Goal: Task Accomplishment & Management: Use online tool/utility

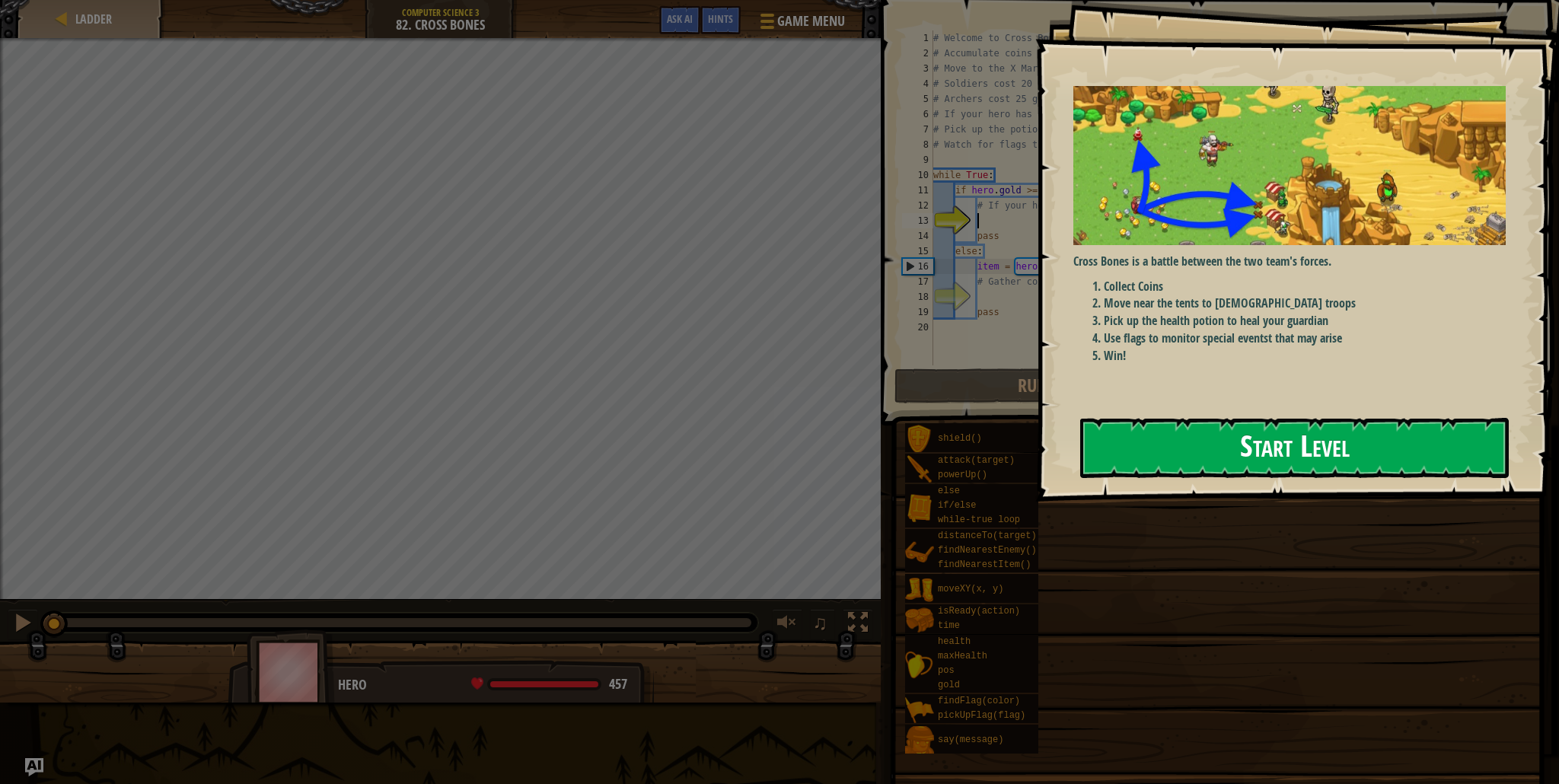
click at [1215, 433] on button "Start Level" at bounding box center [1294, 448] width 428 height 60
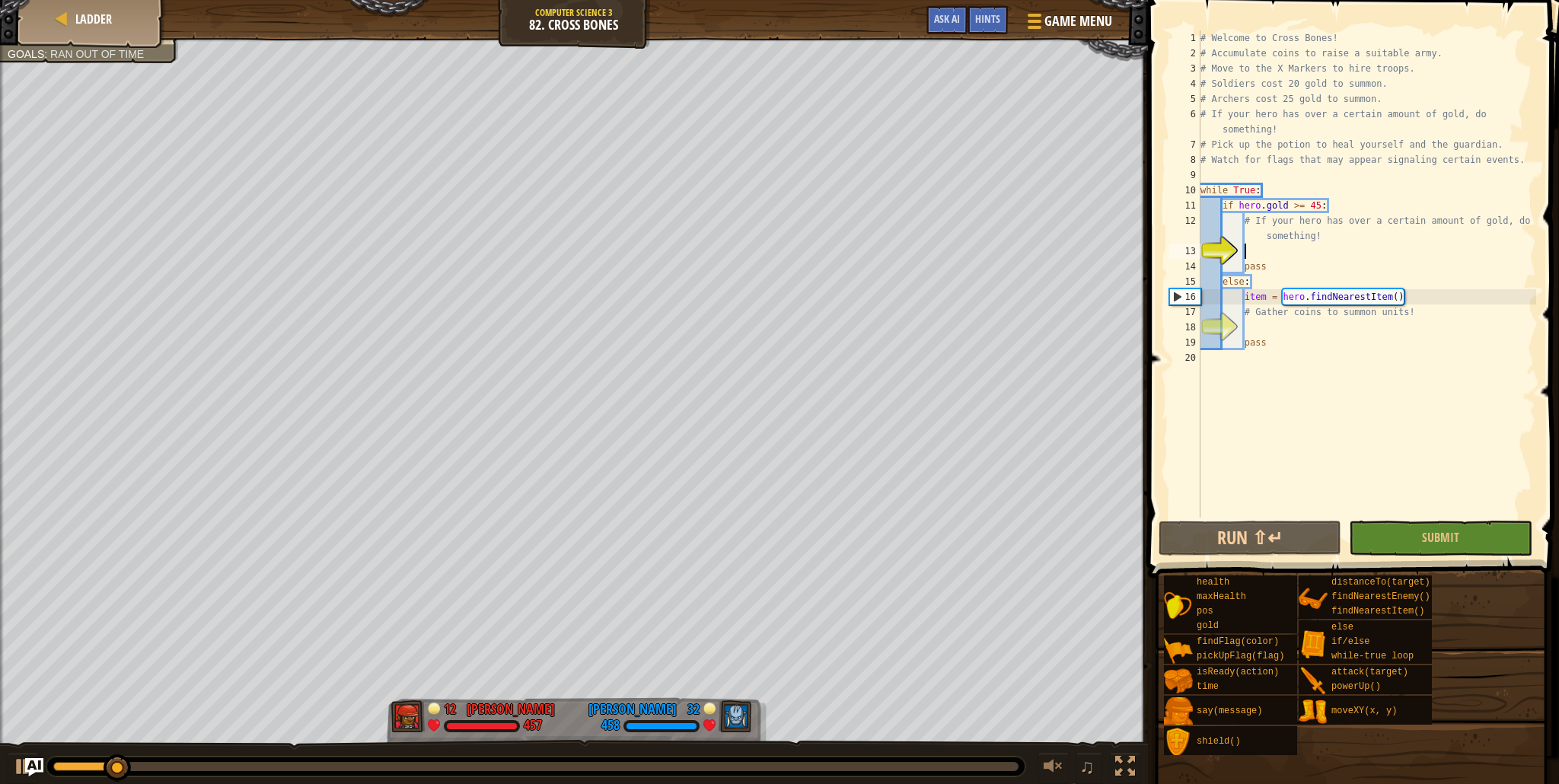
click at [1312, 326] on div "# Welcome to Cross Bones! # Accumulate coins to raise a suitable army. # Move t…" at bounding box center [1366, 288] width 339 height 517
click at [1267, 299] on div "# Welcome to Cross Bones! # Accumulate coins to raise a suitable army. # Move t…" at bounding box center [1366, 288] width 339 height 517
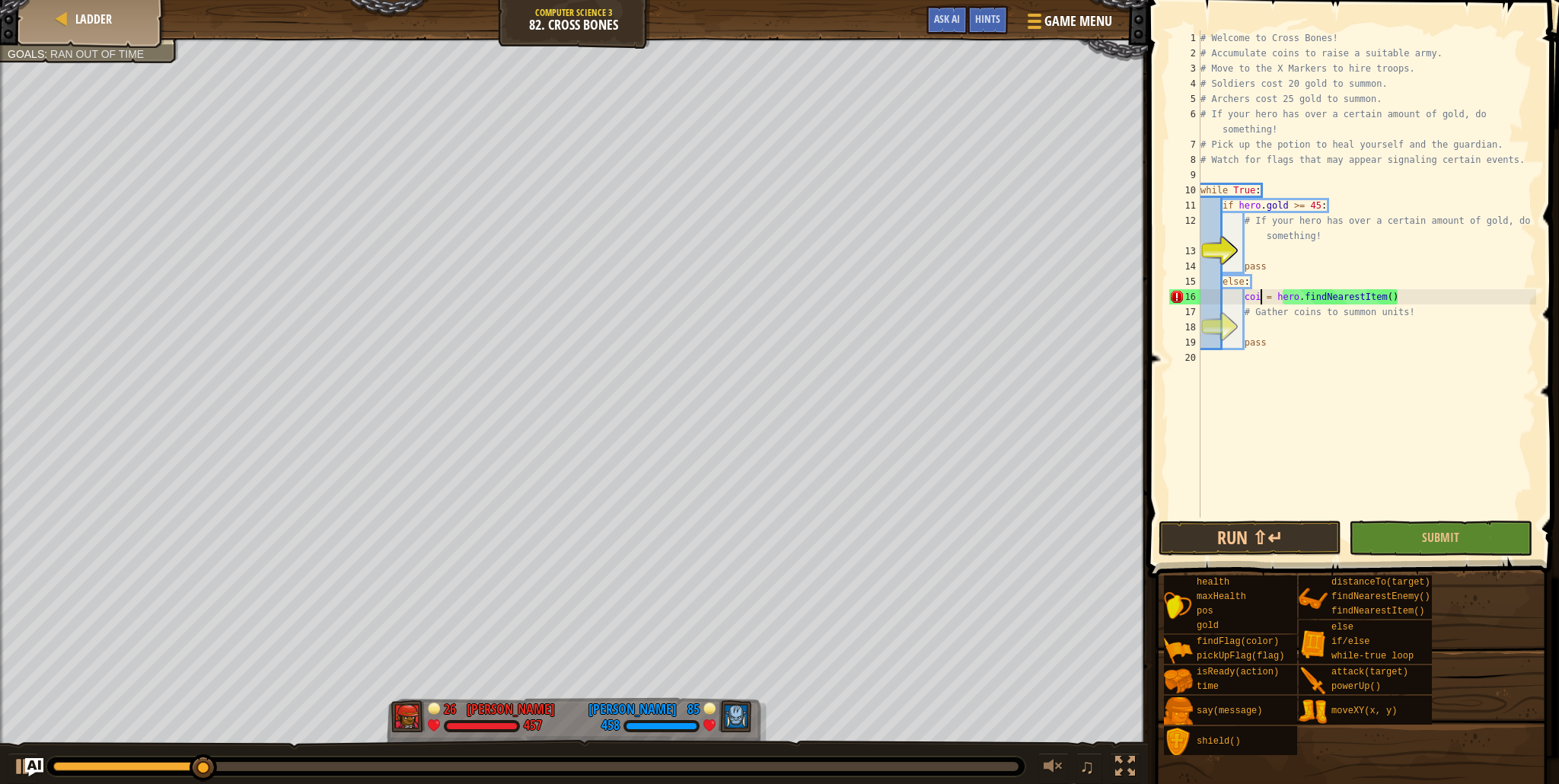
scroll to position [7, 5]
click at [1396, 299] on div "# Welcome to Cross Bones! # Accumulate coins to raise a suitable army. # Move t…" at bounding box center [1366, 288] width 339 height 517
click at [1383, 319] on div "# Welcome to Cross Bones! # Accumulate coins to raise a suitable army. # Move t…" at bounding box center [1366, 288] width 339 height 517
type textarea "# Gather coins to summon units!"
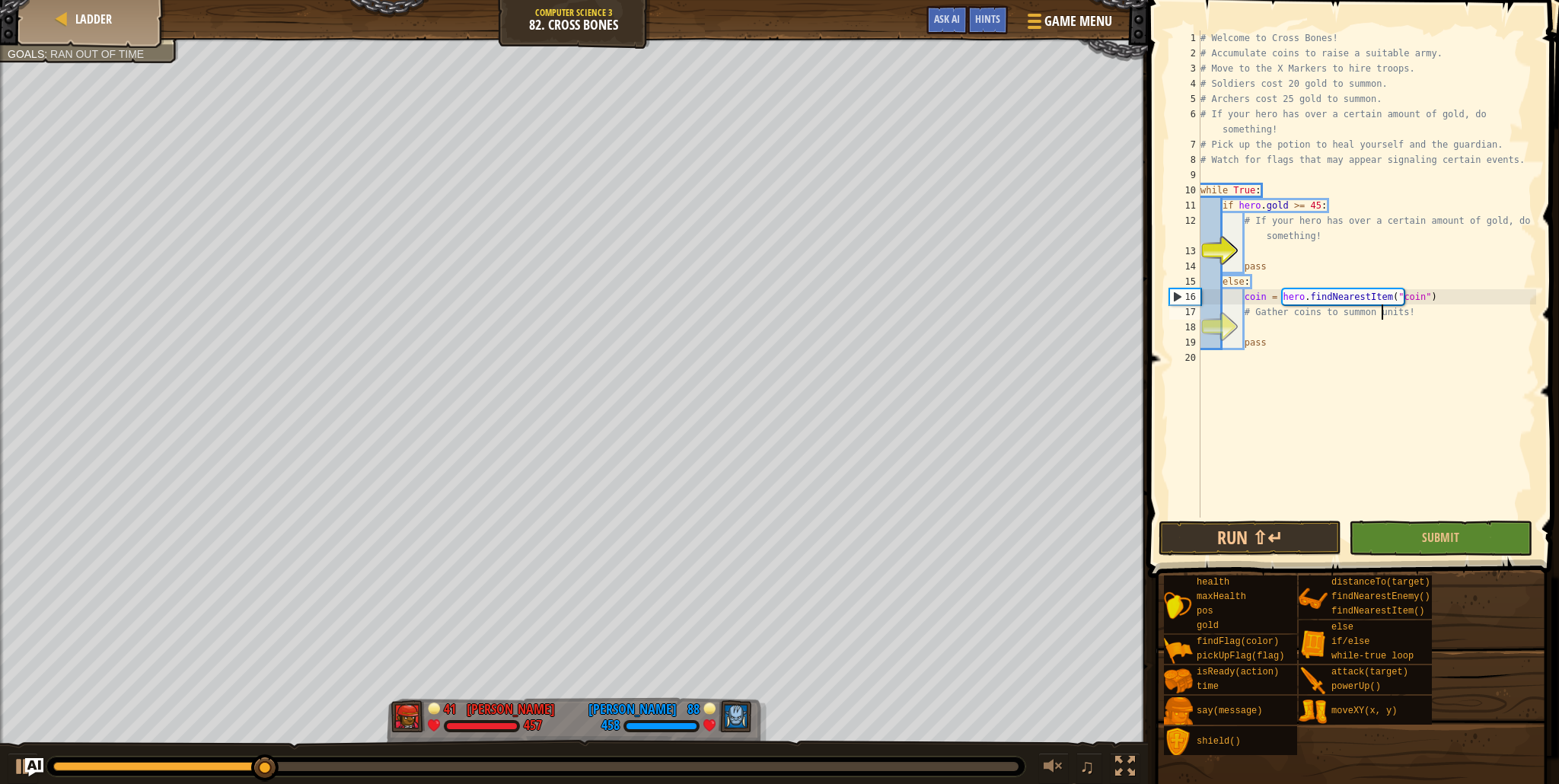
click at [1385, 323] on div "# Welcome to Cross Bones! # Accumulate coins to raise a suitable army. # Move t…" at bounding box center [1366, 288] width 339 height 517
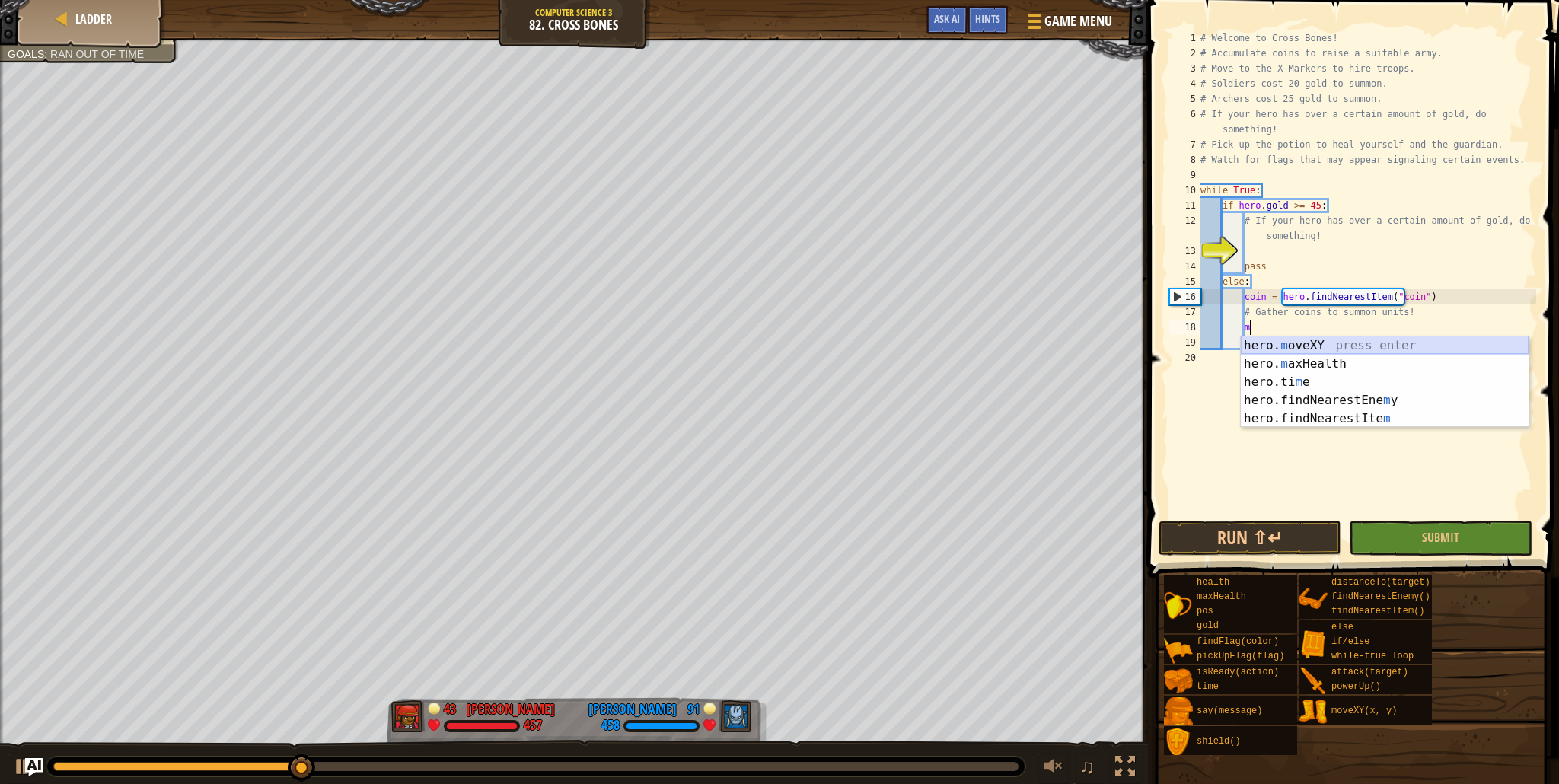
click at [1317, 339] on div "hero. m oveXY press enter hero. m axHealth press enter hero.ti m e press enter …" at bounding box center [1384, 400] width 287 height 128
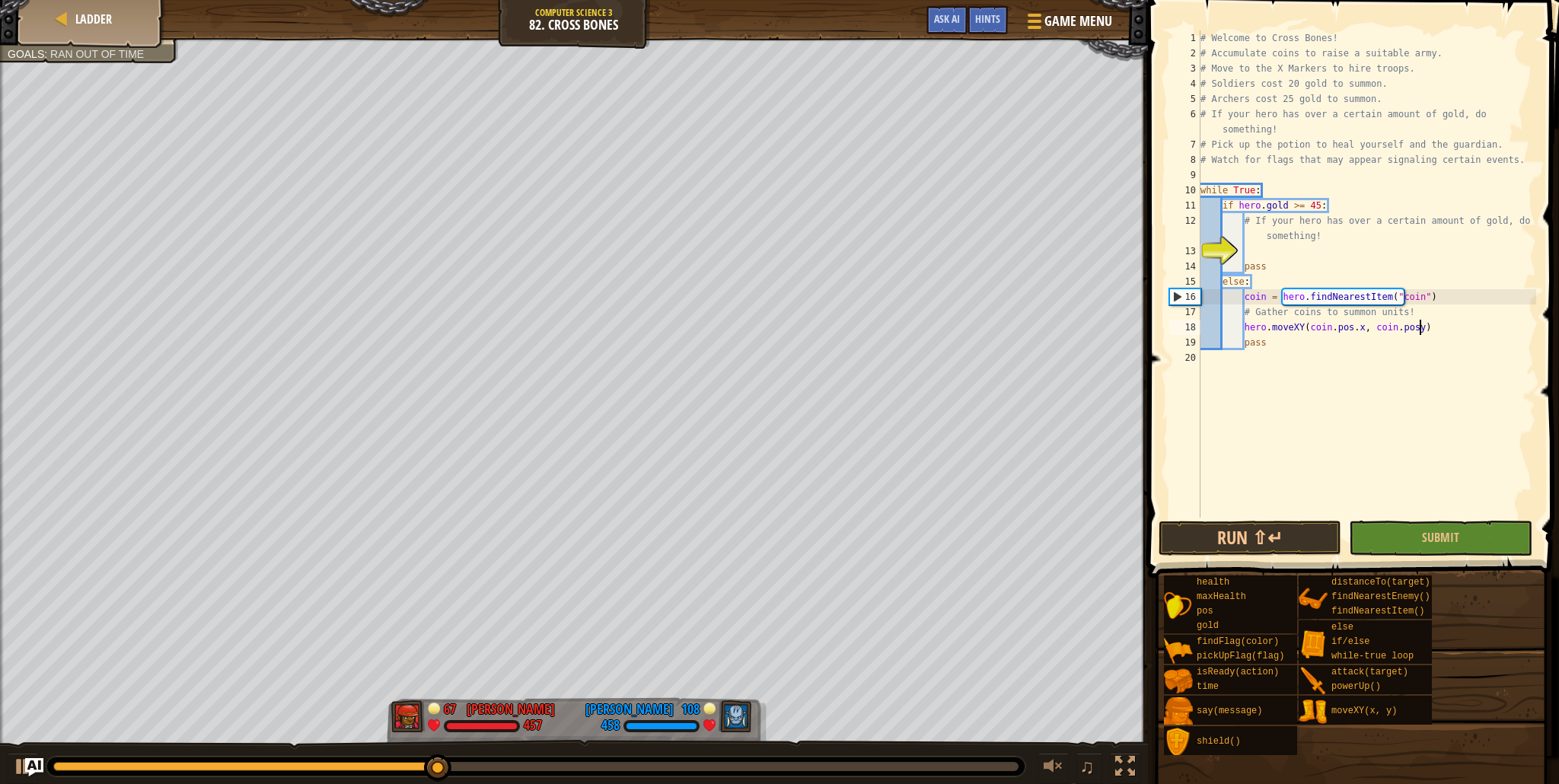
scroll to position [7, 18]
click at [1358, 239] on div "# Welcome to Cross Bones! # Accumulate coins to raise a suitable army. # Move t…" at bounding box center [1366, 288] width 339 height 517
type textarea "# If your hero has over a certain amount of gold, do something!"
click at [1363, 250] on div "# Welcome to Cross Bones! # Accumulate coins to raise a suitable army. # Move t…" at bounding box center [1366, 288] width 339 height 517
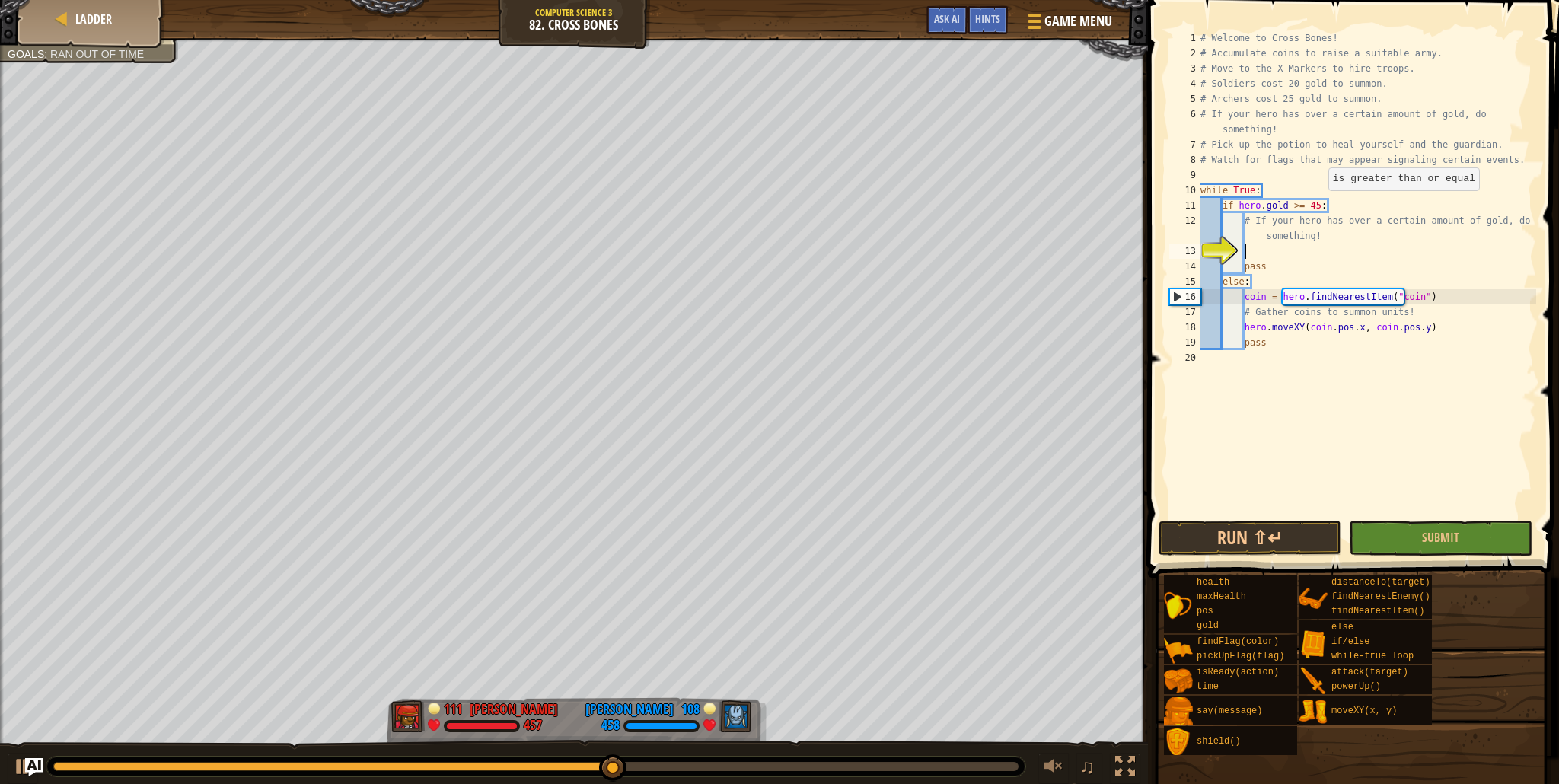
click at [1320, 205] on div "# Welcome to Cross Bones! # Accumulate coins to raise a suitable army. # Move t…" at bounding box center [1366, 288] width 339 height 517
type textarea "if [DOMAIN_NAME] >= 70:"
click at [1305, 244] on div "# Welcome to Cross Bones! # Accumulate coins to raise a suitable army. # Move t…" at bounding box center [1366, 288] width 339 height 517
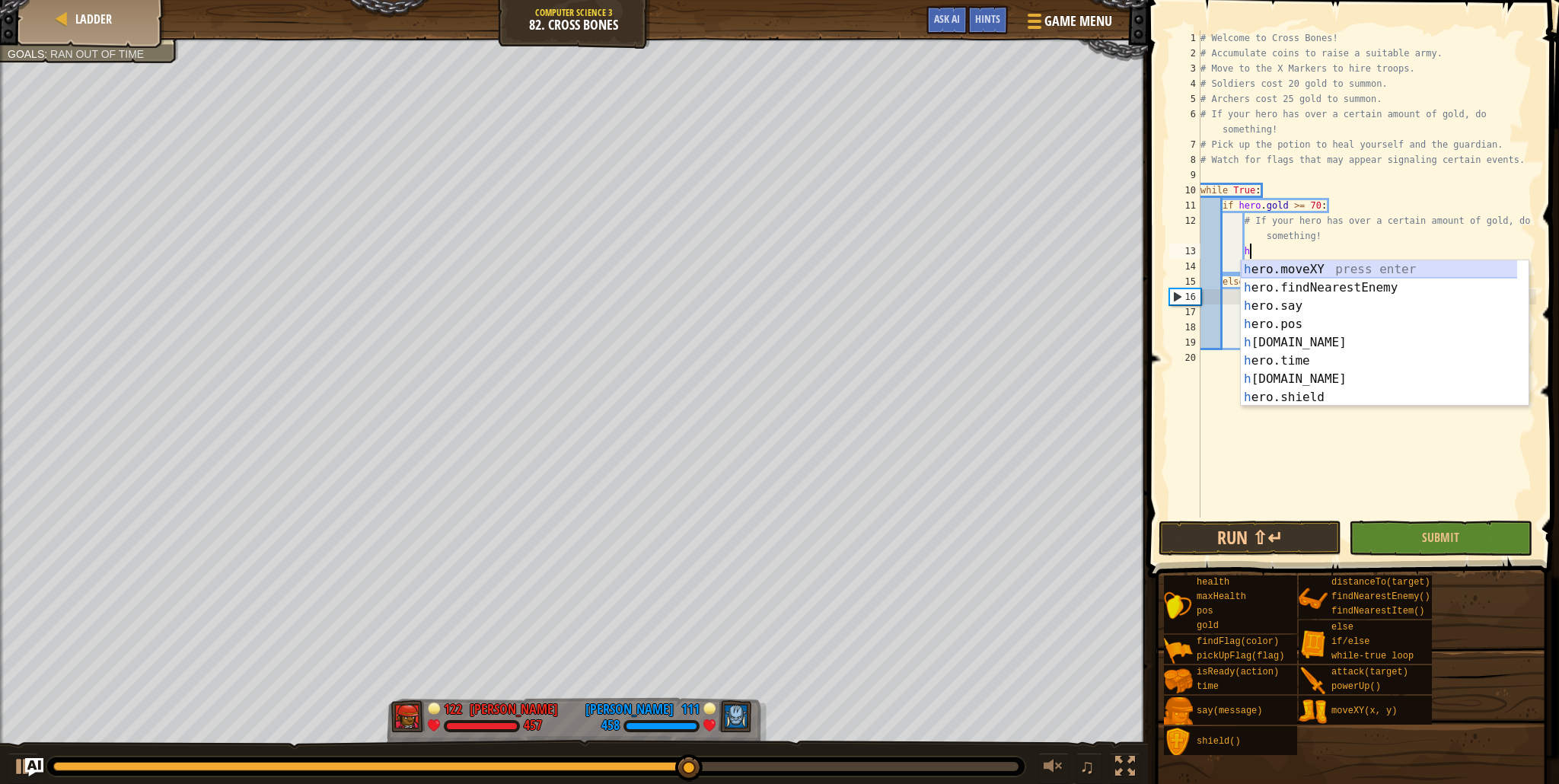
scroll to position [7, 3]
click at [1284, 268] on div "h ero.moveXY press enter h ero.findNearestEnemy press enter h ero.say press ent…" at bounding box center [1384, 351] width 287 height 183
type textarea "hero.moveXY(x, y)"
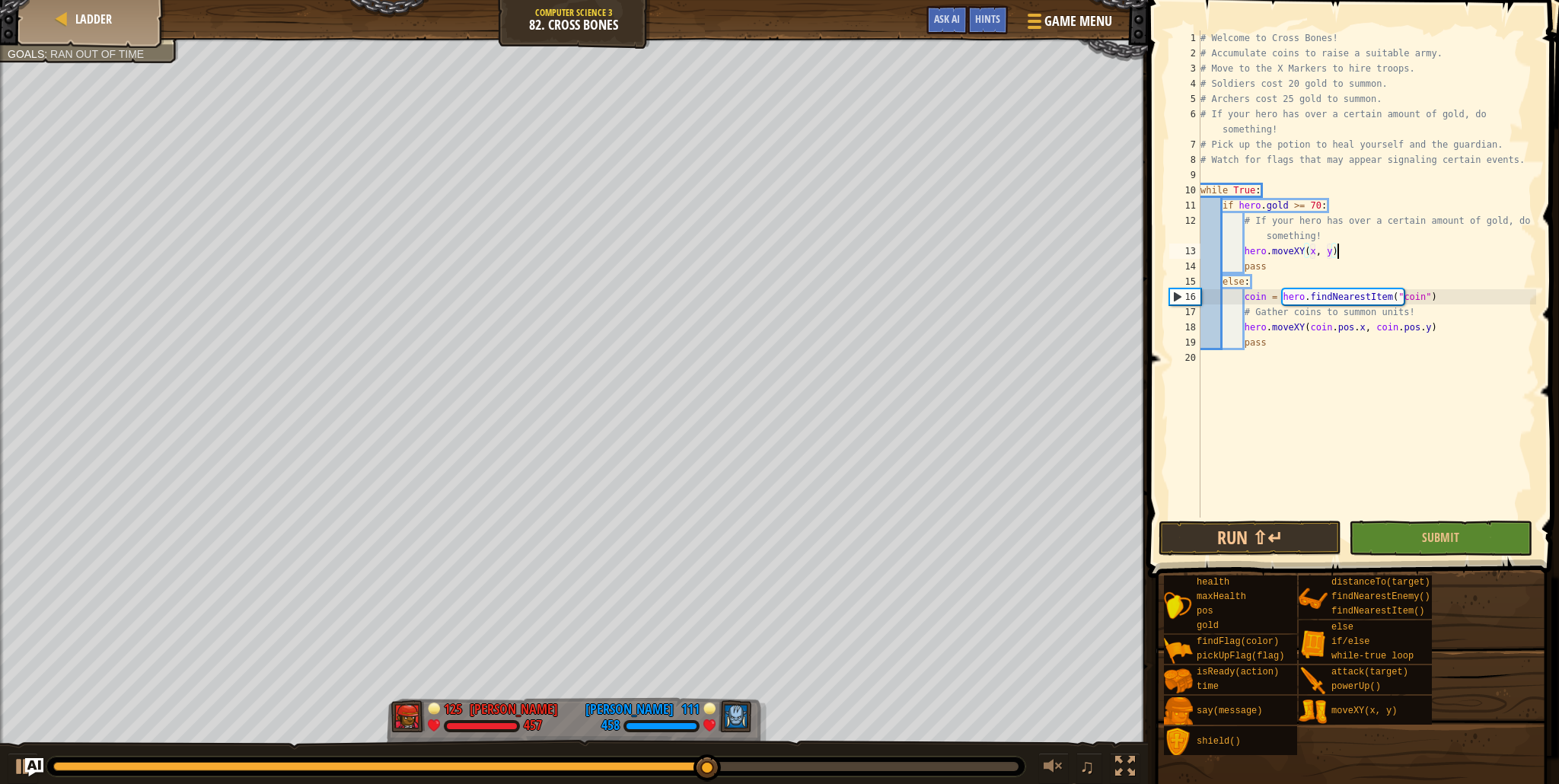
click at [1353, 255] on div "# Welcome to Cross Bones! # Accumulate coins to raise a suitable army. # Move t…" at bounding box center [1366, 288] width 339 height 517
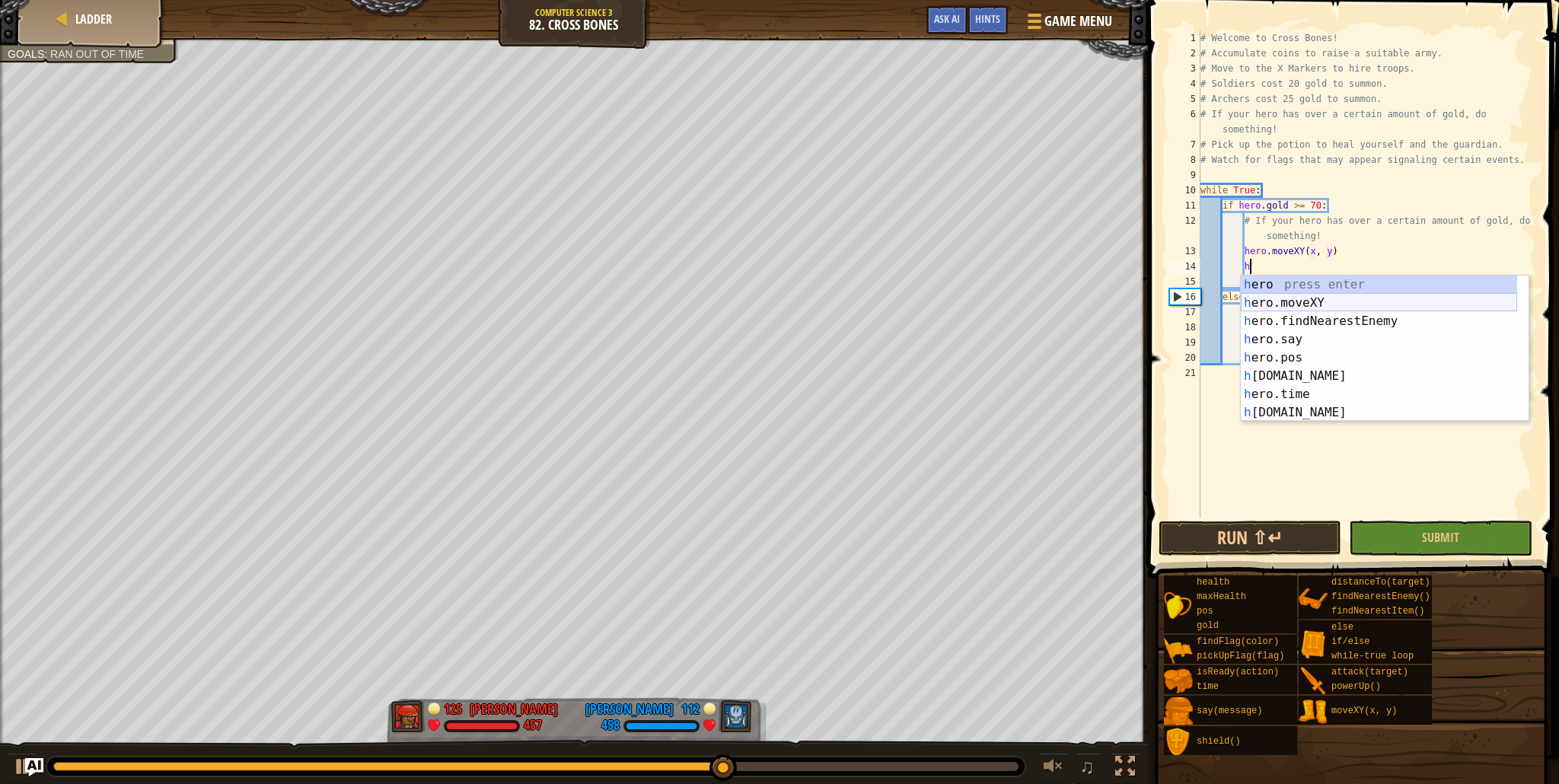
click at [1333, 305] on div "h ero press enter h ero.moveXY press enter h ero.findNearestEnemy press enter h…" at bounding box center [1379, 366] width 276 height 183
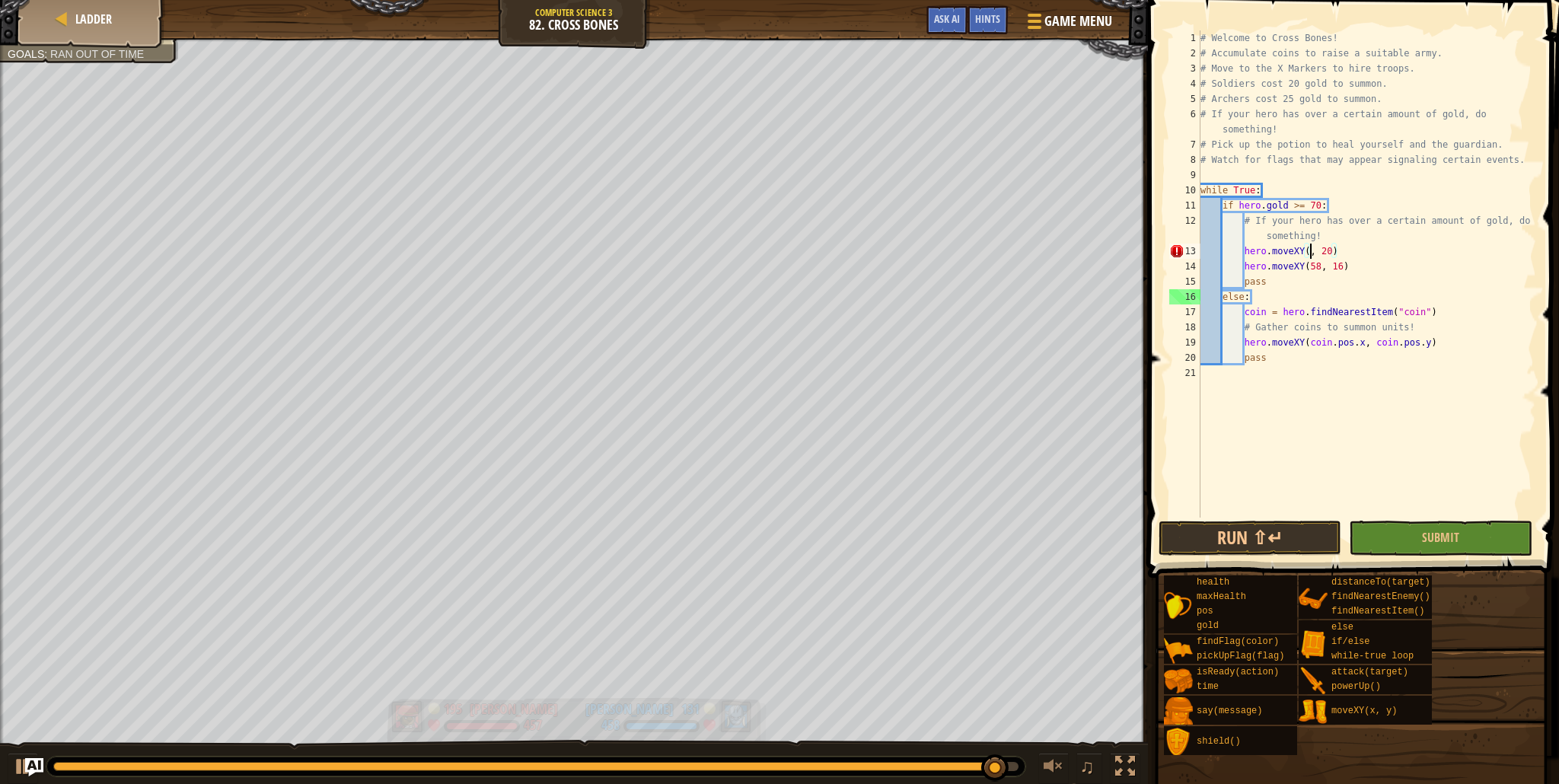
scroll to position [7, 10]
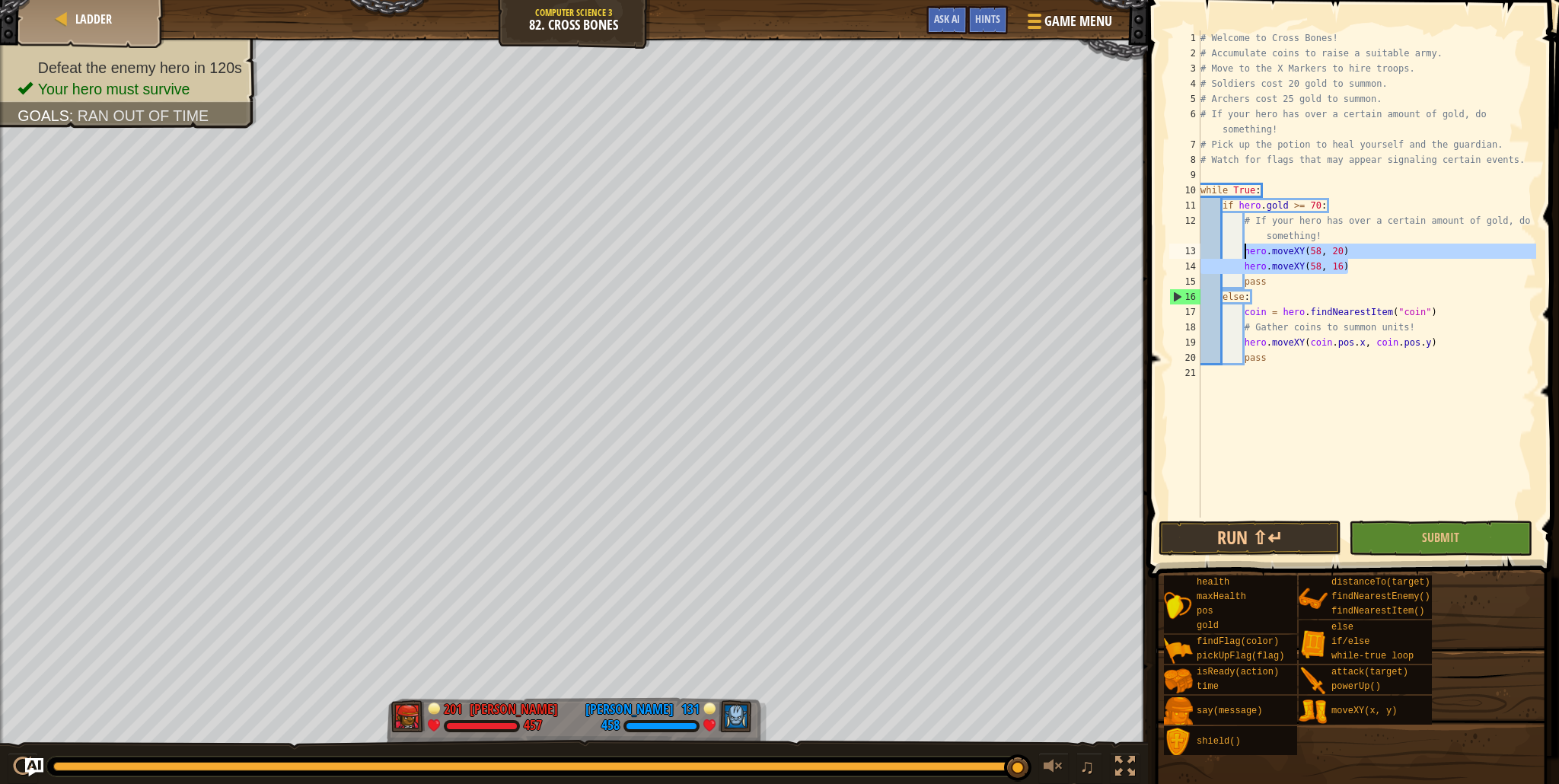
drag, startPoint x: 1355, startPoint y: 272, endPoint x: 1244, endPoint y: 252, distance: 112.8
click at [1244, 252] on div "# Welcome to Cross Bones! # Accumulate coins to raise a suitable army. # Move t…" at bounding box center [1366, 288] width 339 height 517
click at [1405, 268] on div "# Welcome to Cross Bones! # Accumulate coins to raise a suitable army. # Move t…" at bounding box center [1366, 288] width 339 height 517
type textarea "hero.moveXY(58, 16)"
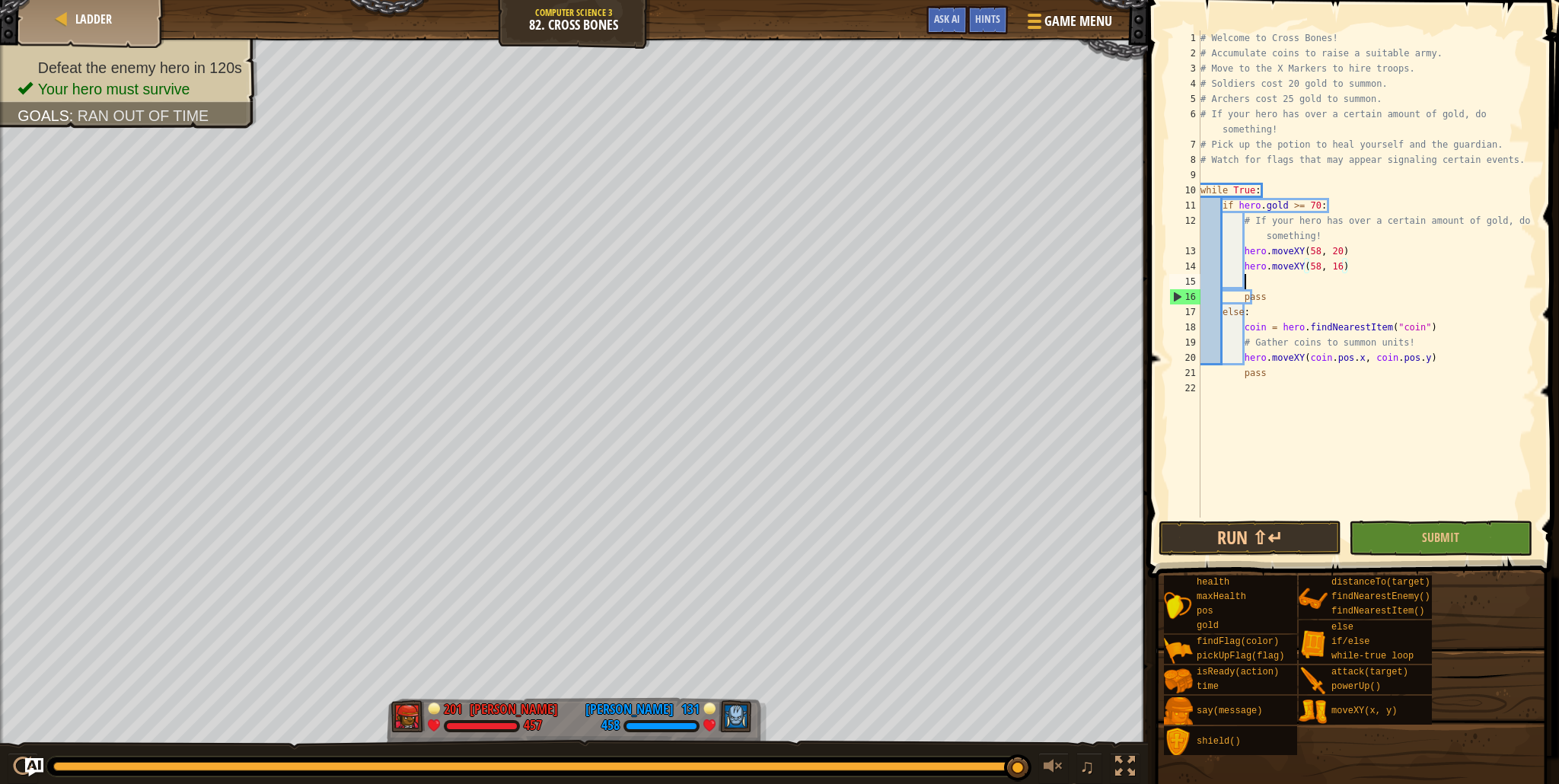
scroll to position [7, 3]
paste textarea "hero.moveXY(58, 16)"
click at [1276, 528] on button "Run ⇧↵" at bounding box center [1249, 538] width 183 height 35
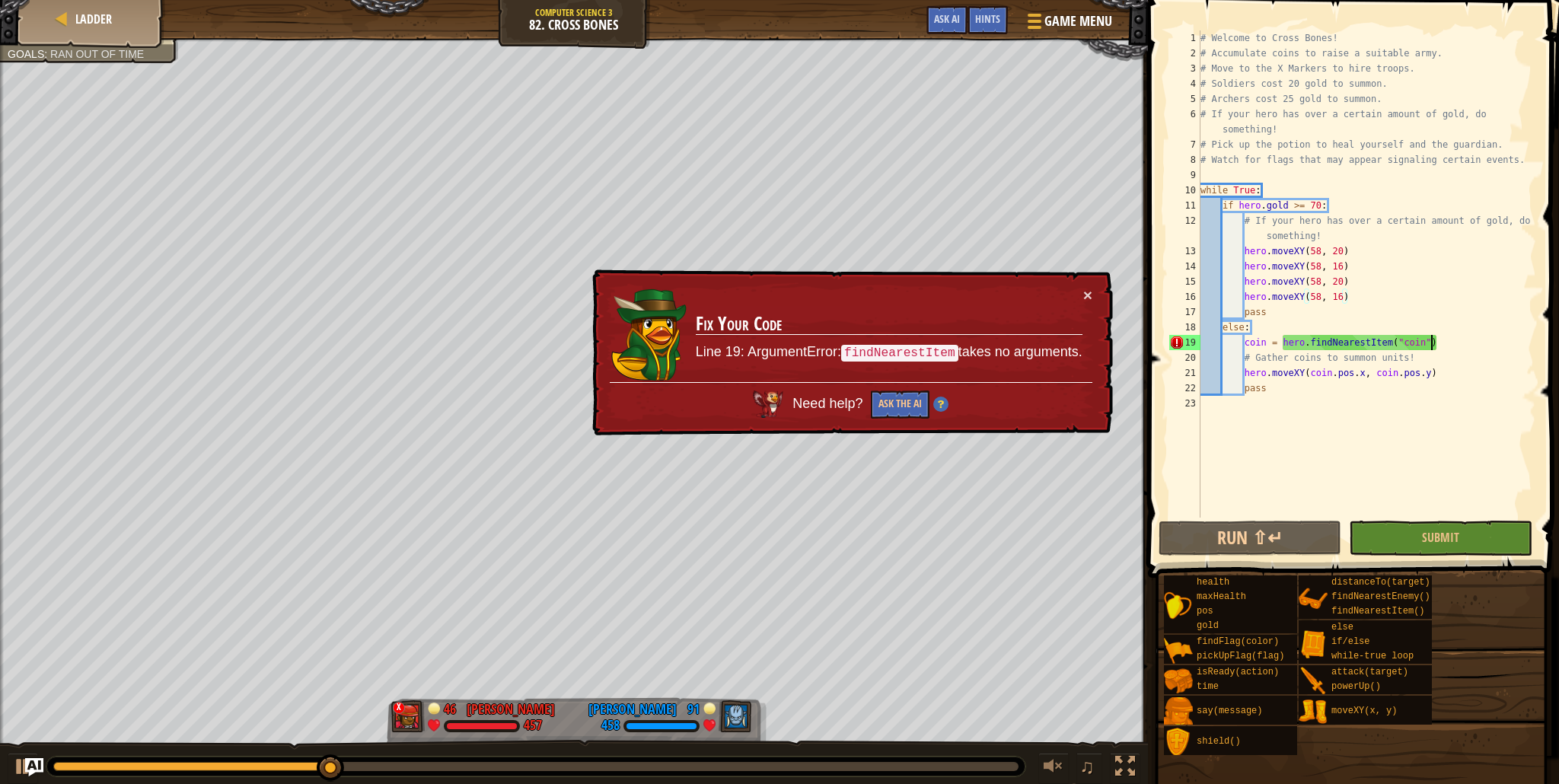
click at [1430, 344] on div "# Welcome to Cross Bones! # Accumulate coins to raise a suitable army. # Move t…" at bounding box center [1366, 288] width 339 height 517
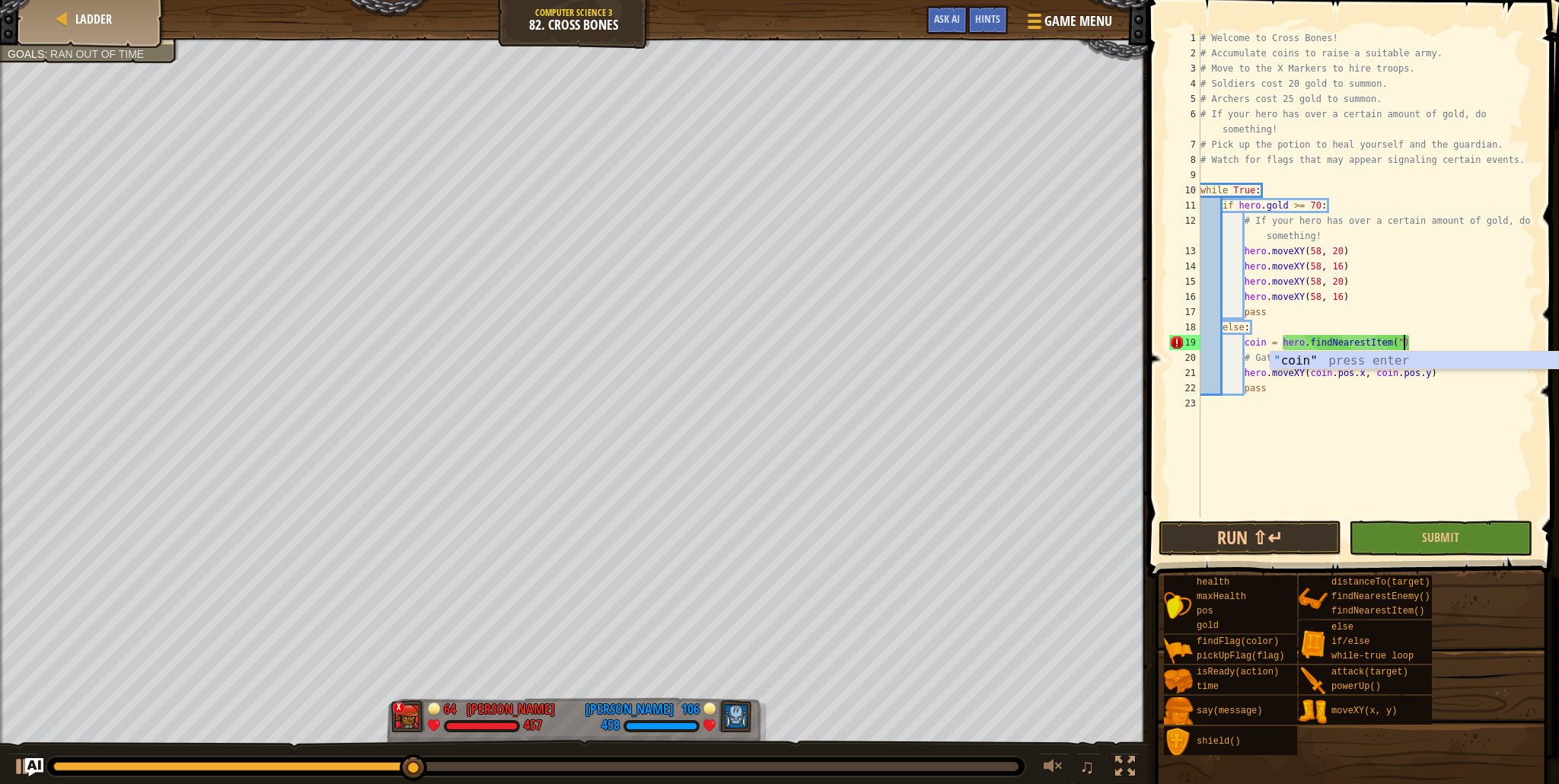
type textarea "coin = hero.findNearestItem()"
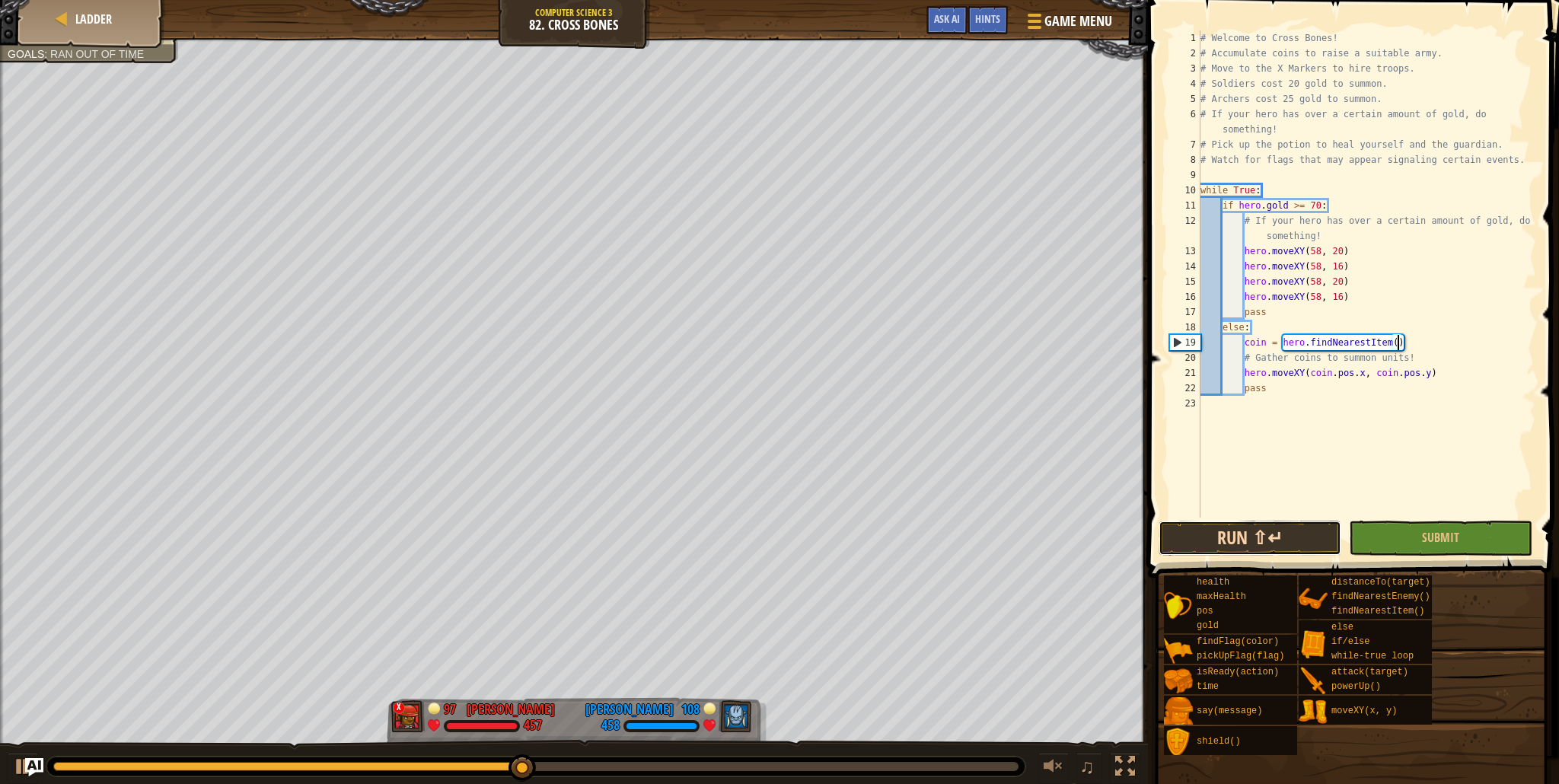
click at [1290, 528] on button "Run ⇧↵" at bounding box center [1249, 538] width 183 height 35
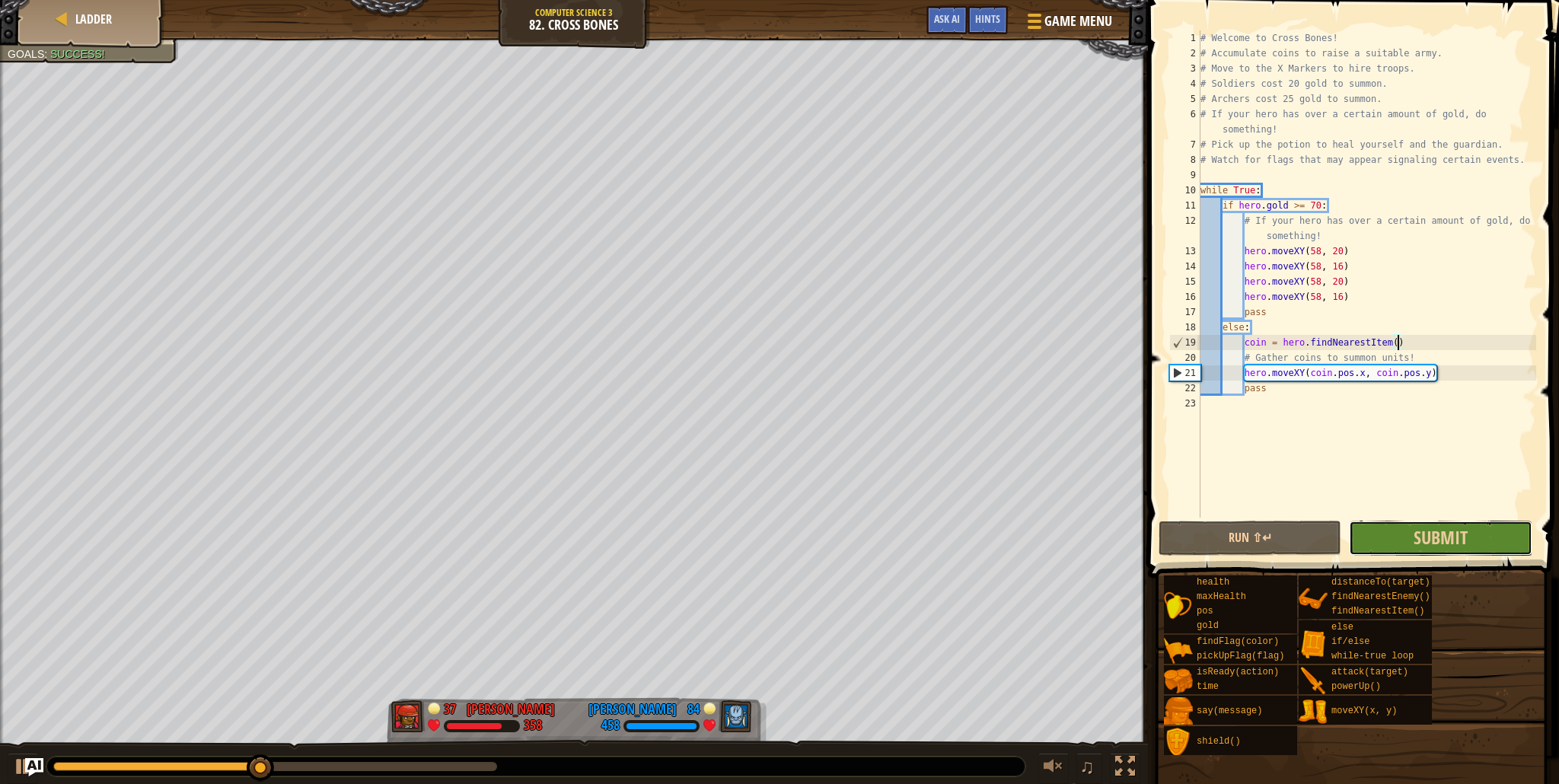
click at [1392, 528] on button "Submit" at bounding box center [1440, 538] width 183 height 35
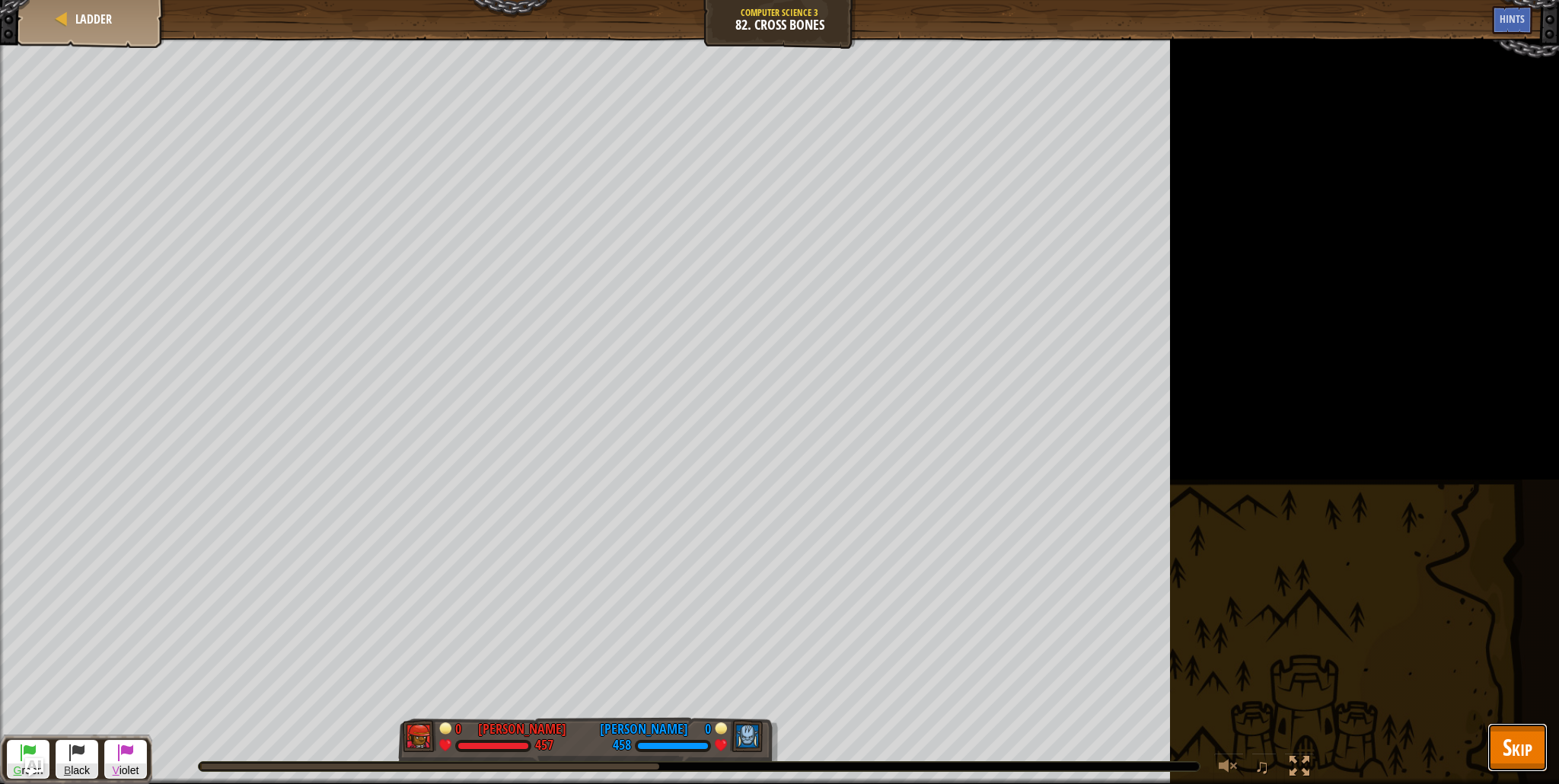
click at [1514, 737] on span "Skip" at bounding box center [1517, 746] width 30 height 31
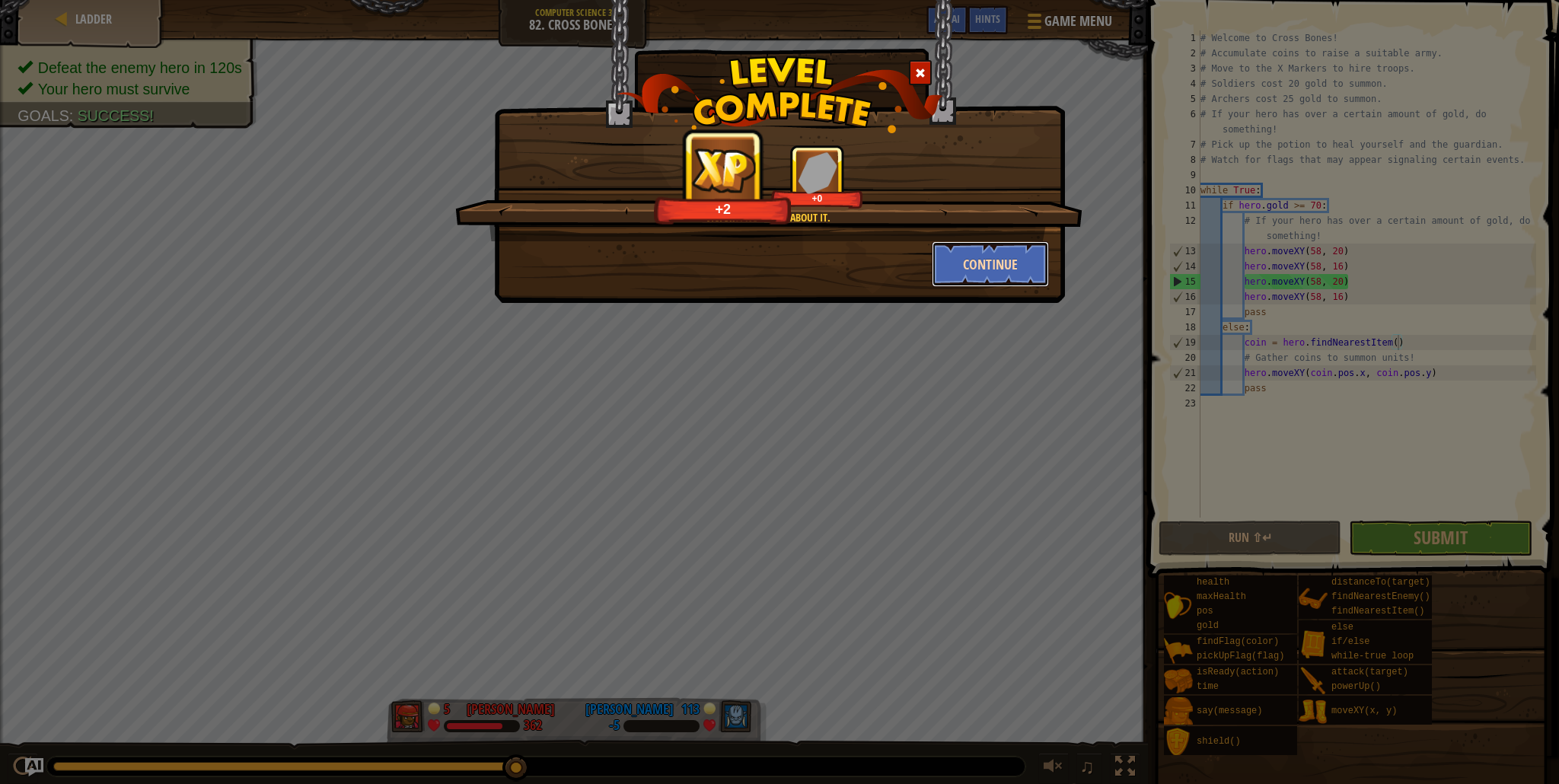
click at [970, 260] on button "Continue" at bounding box center [990, 263] width 118 height 45
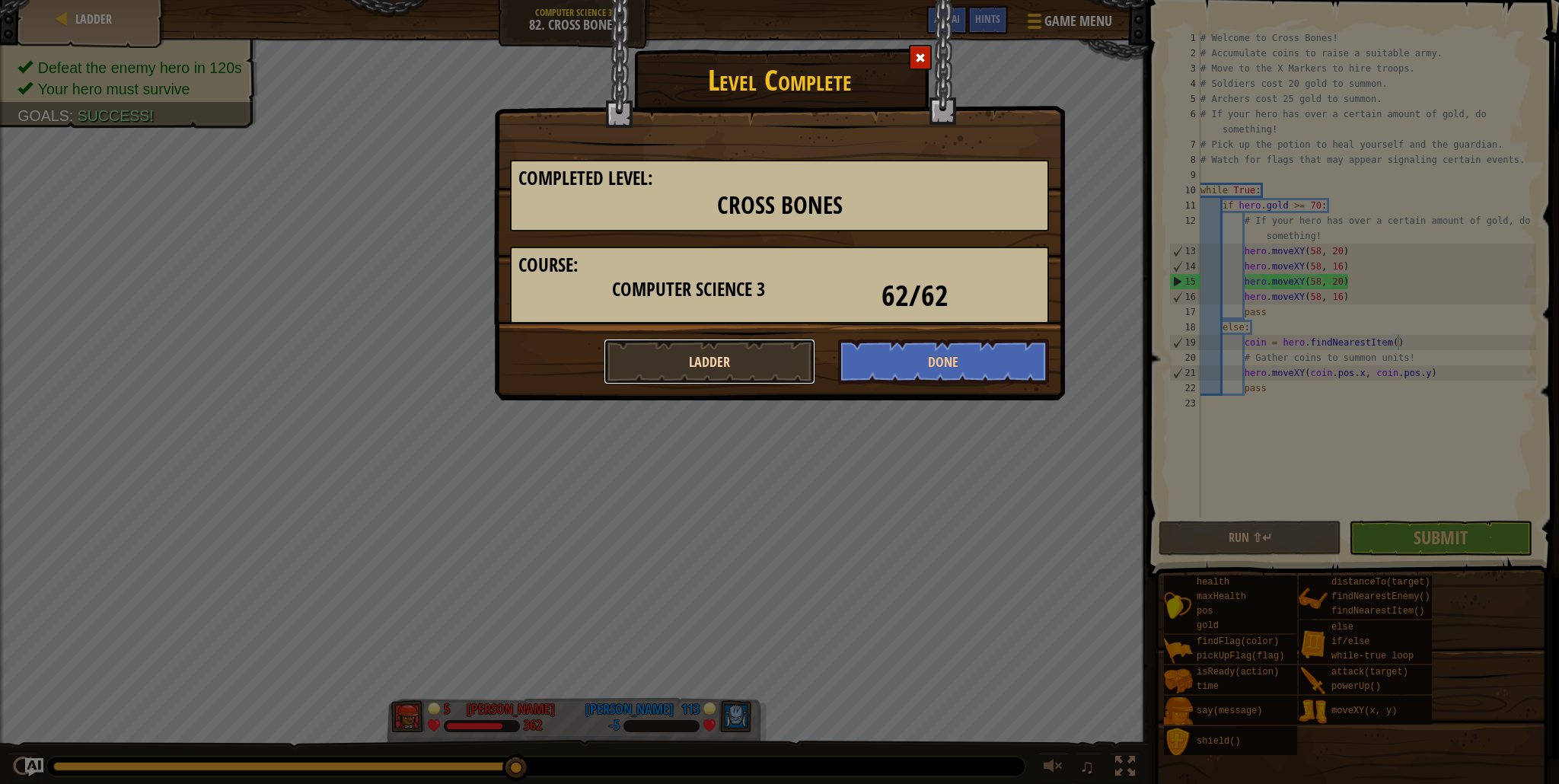
click at [798, 364] on button "Ladder" at bounding box center [709, 361] width 212 height 45
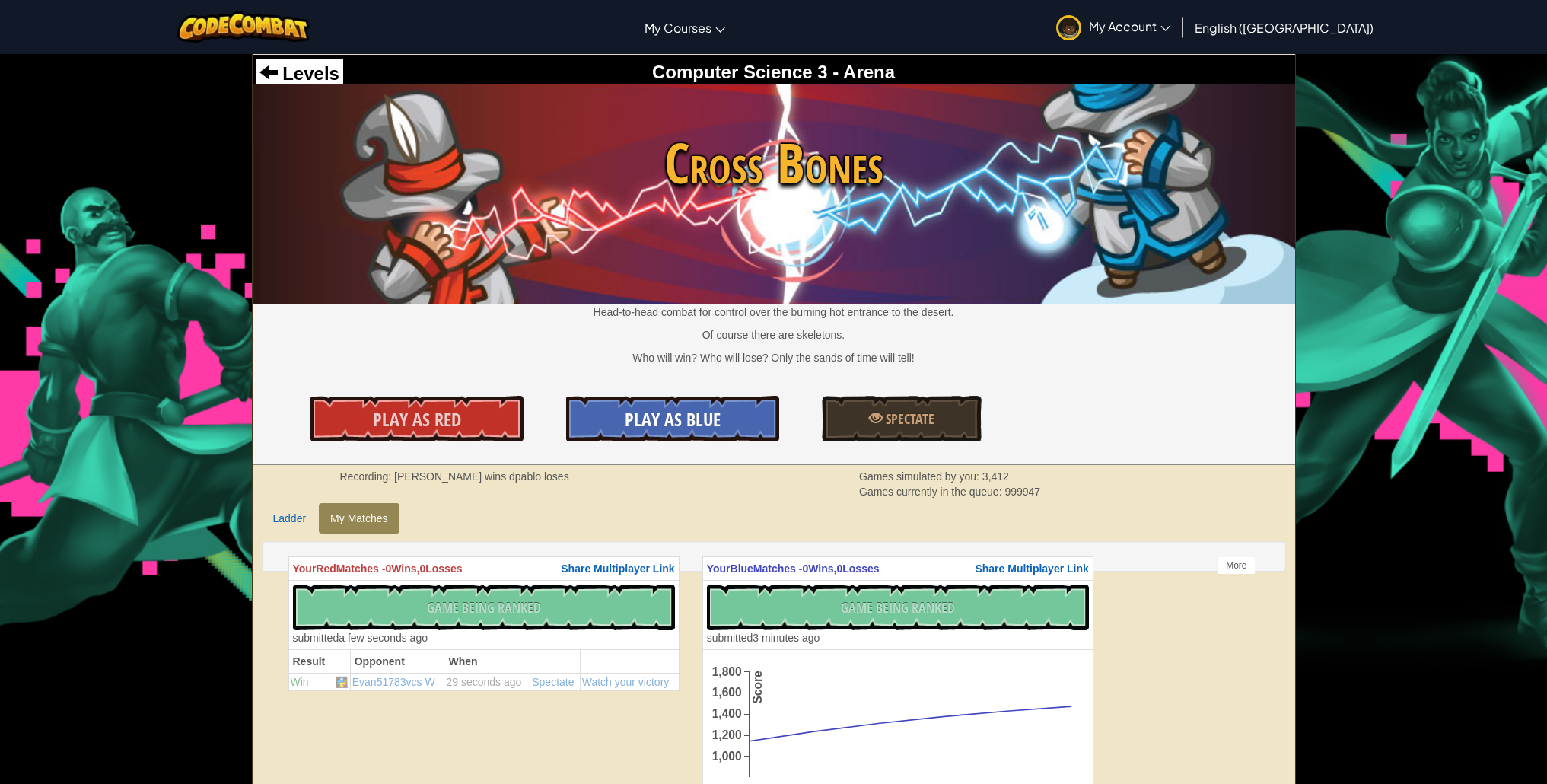
click at [747, 419] on link "Play As Blue" at bounding box center [673, 418] width 213 height 45
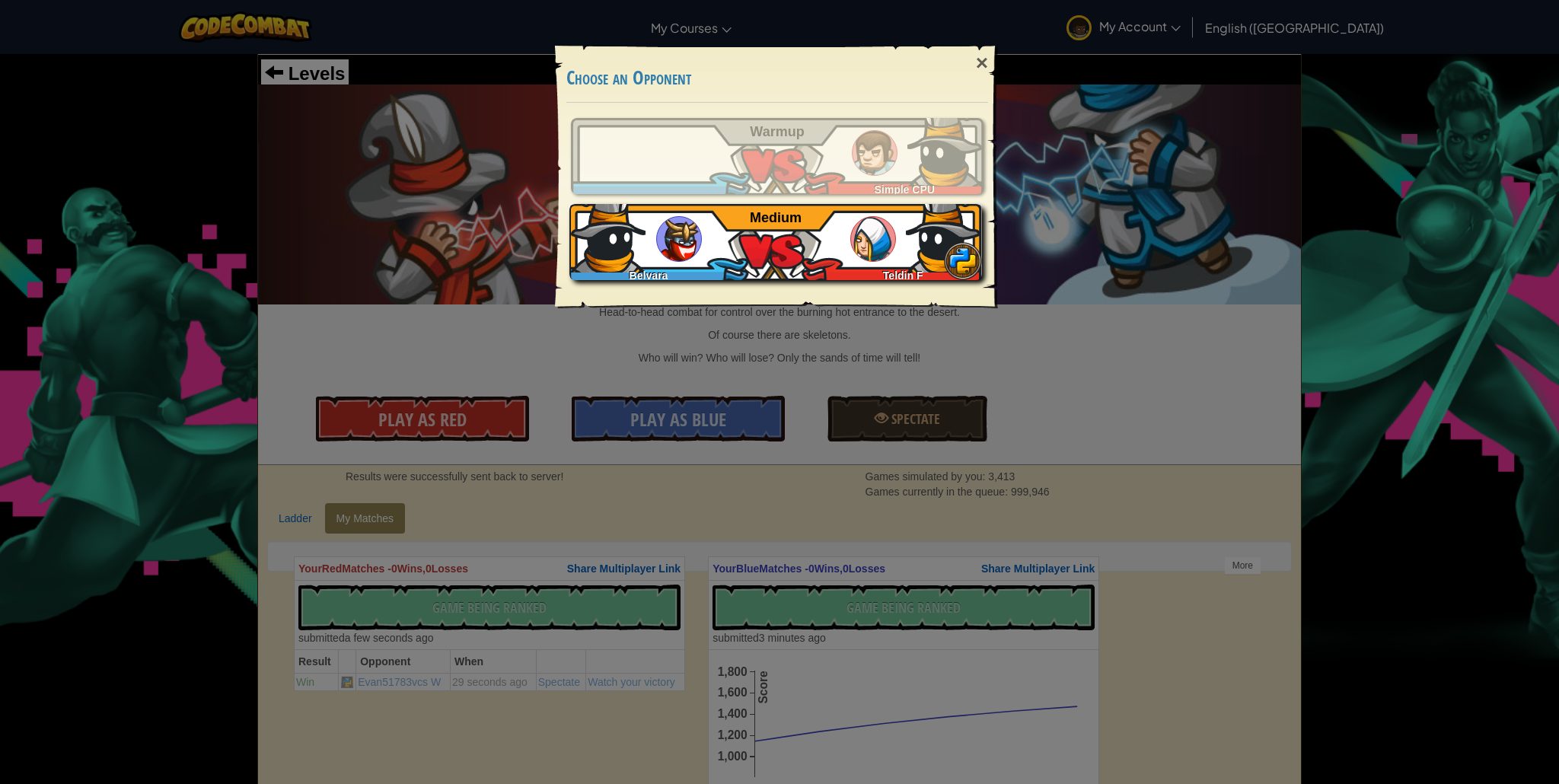
click at [825, 253] on div "Belvara Teldin F Medium" at bounding box center [775, 242] width 413 height 76
